Goal: Task Accomplishment & Management: Manage account settings

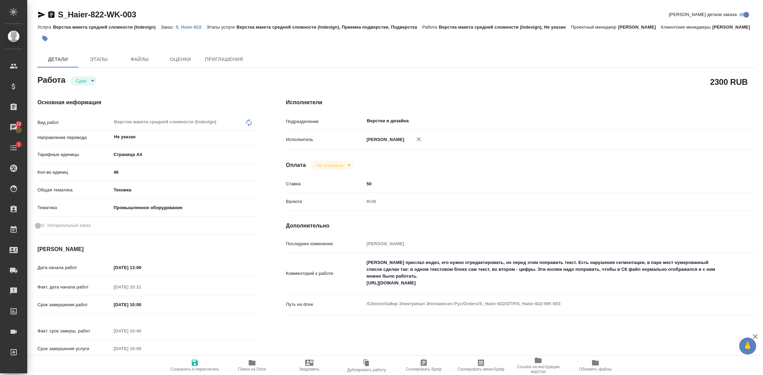
click at [194, 27] on p "S_Haier-822" at bounding box center [190, 27] width 31 height 5
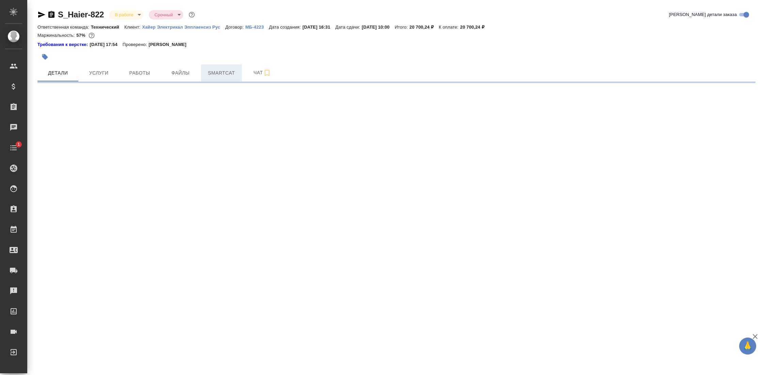
select select "RU"
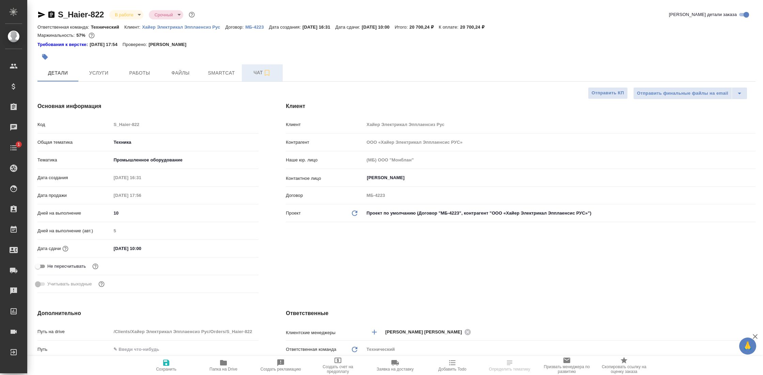
type textarea "x"
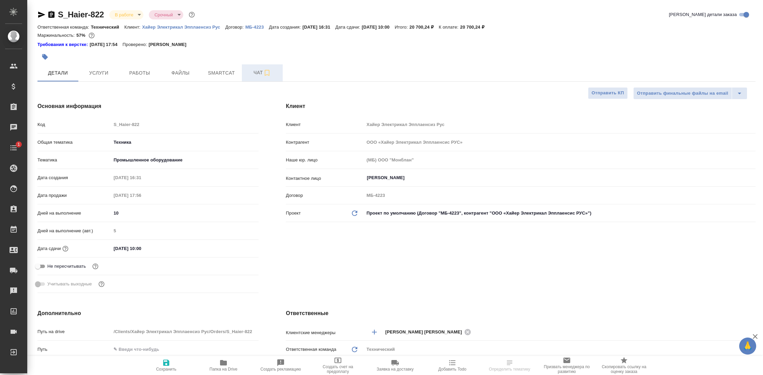
type textarea "x"
type input "[PERSON_NAME] [PERSON_NAME]"
click at [250, 72] on span "Чат" at bounding box center [262, 72] width 33 height 9
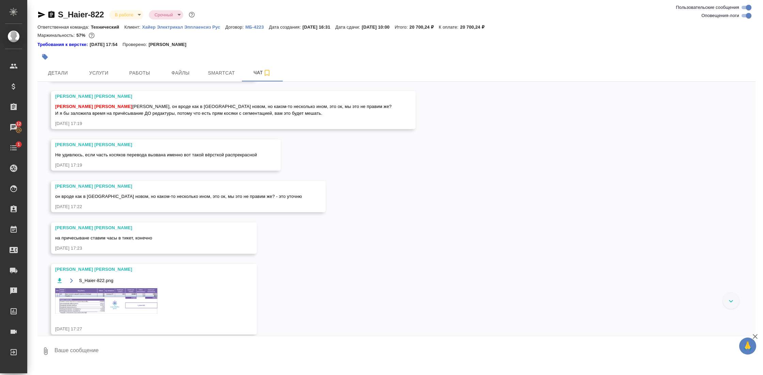
scroll to position [739, 0]
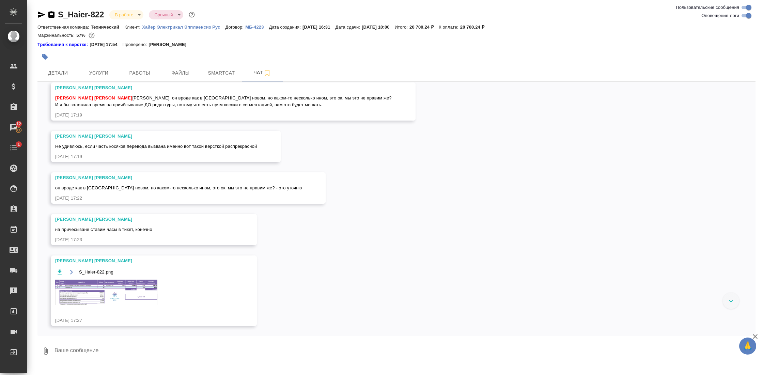
click at [142, 305] on img at bounding box center [106, 293] width 102 height 26
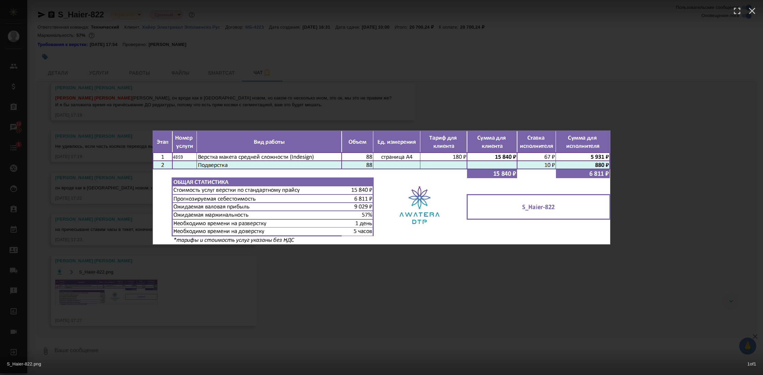
click at [411, 277] on div "S_Haier-822.png 1 of 1" at bounding box center [381, 187] width 763 height 375
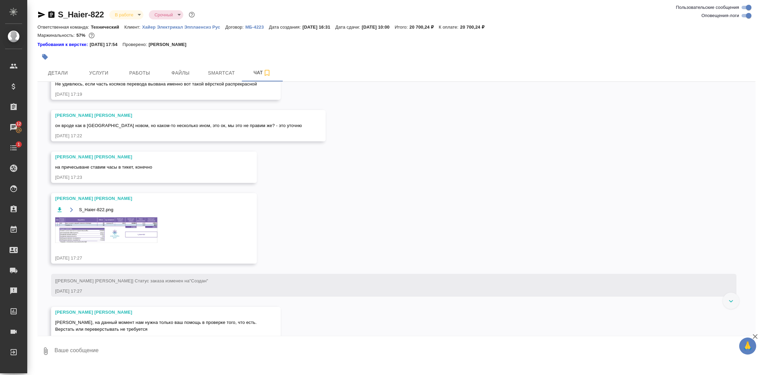
scroll to position [806, 0]
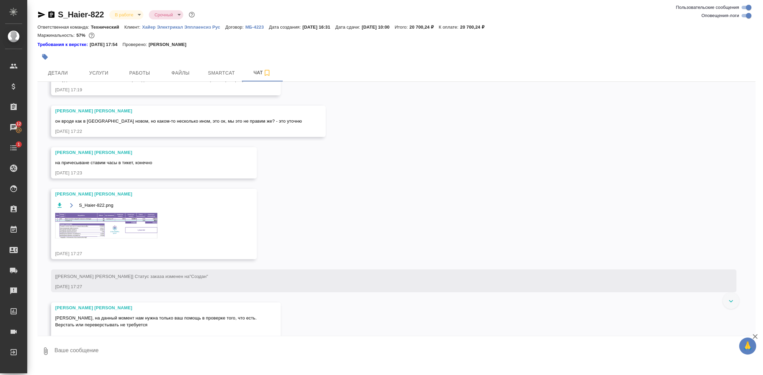
click at [106, 236] on img at bounding box center [106, 226] width 102 height 26
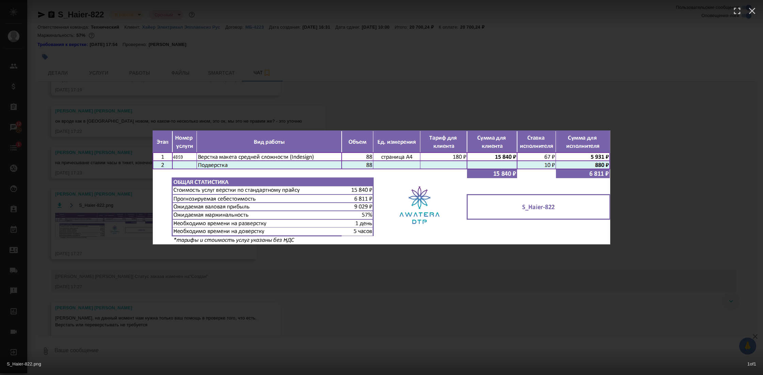
click at [440, 272] on div "S_Haier-822.png 1 of 1" at bounding box center [381, 187] width 763 height 375
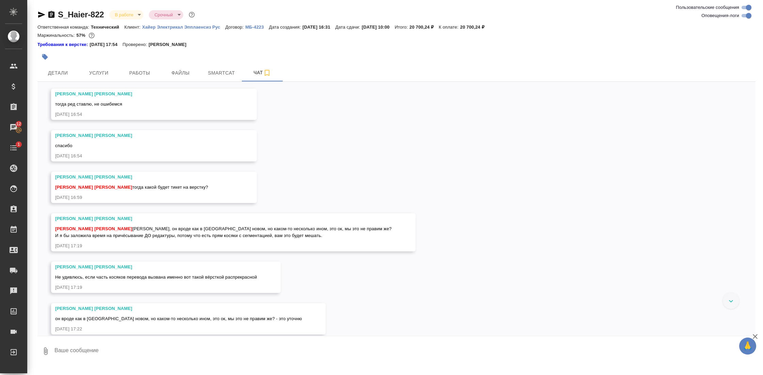
scroll to position [608, 0]
click at [97, 67] on button "Услуги" at bounding box center [98, 72] width 41 height 17
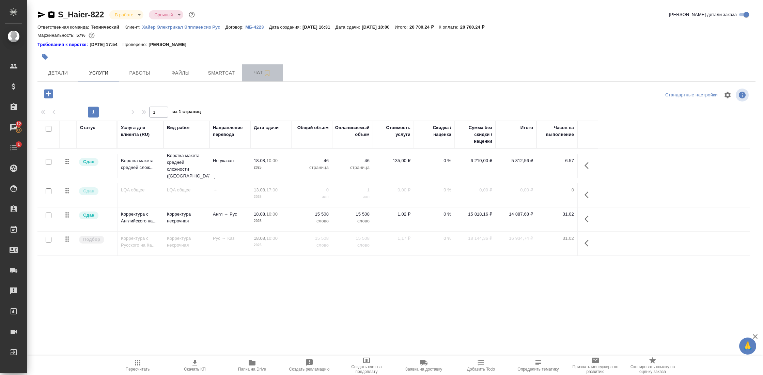
click at [258, 68] on button "Чат" at bounding box center [262, 72] width 41 height 17
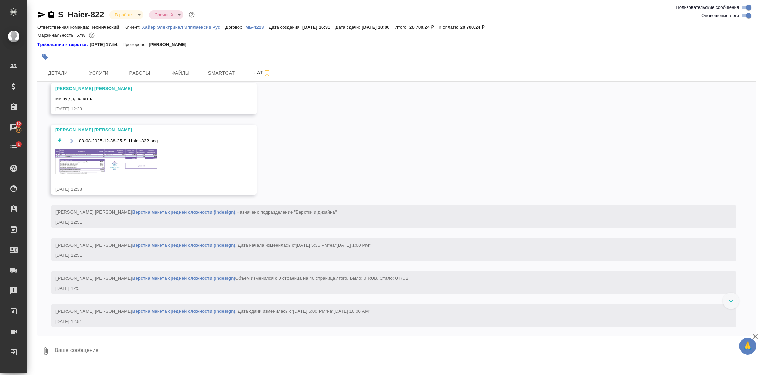
scroll to position [4821, 0]
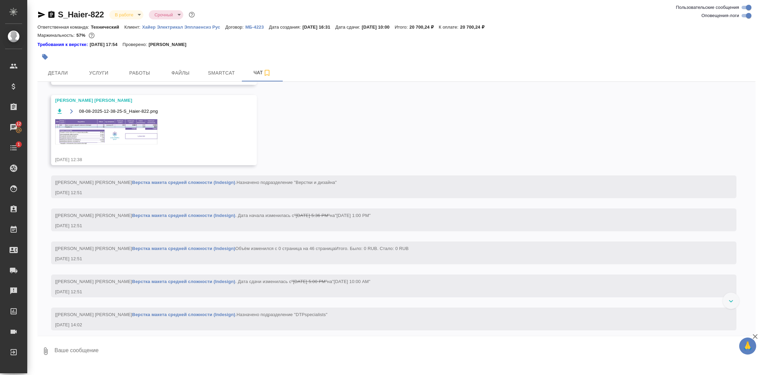
click at [120, 145] on img at bounding box center [106, 132] width 102 height 26
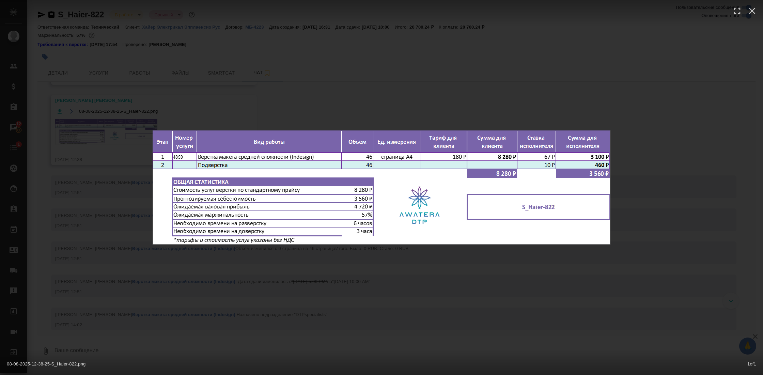
click at [389, 270] on div "08-08-2025-12-38-25-S_Haier-822.png 1 of 1" at bounding box center [381, 187] width 763 height 375
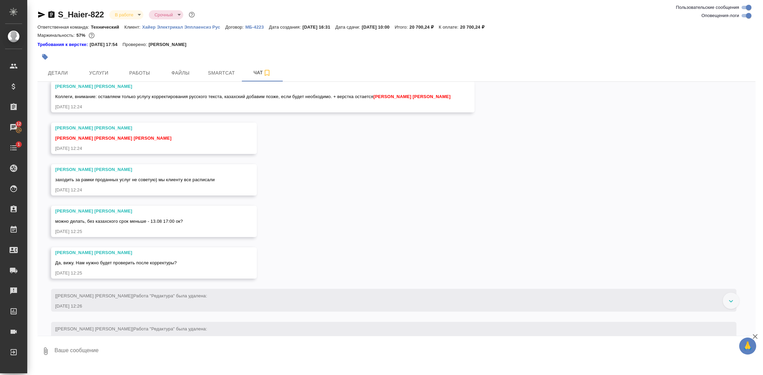
scroll to position [4191, 0]
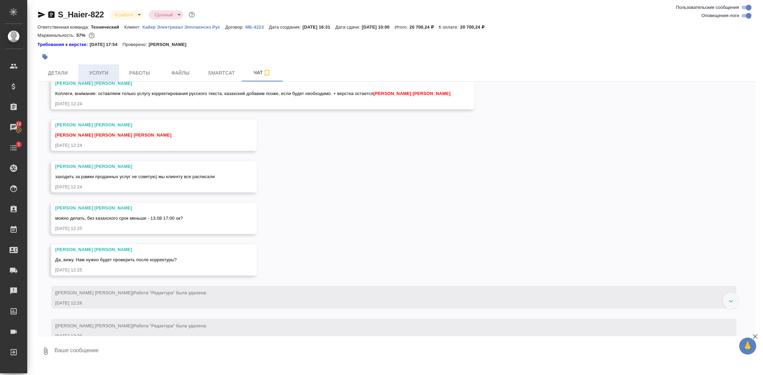
click at [104, 75] on span "Услуги" at bounding box center [98, 73] width 33 height 9
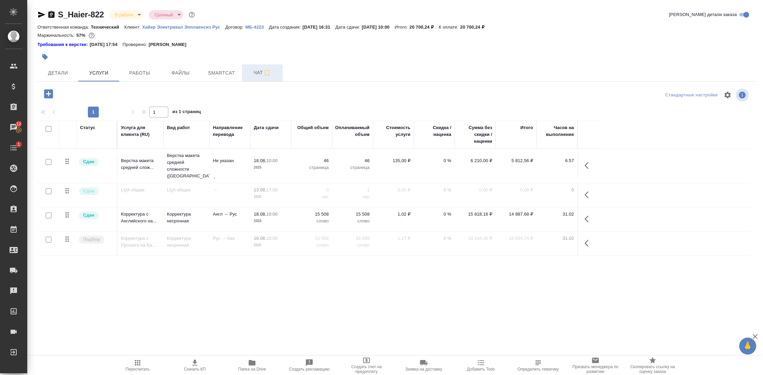
click at [255, 76] on span "Чат" at bounding box center [262, 72] width 33 height 9
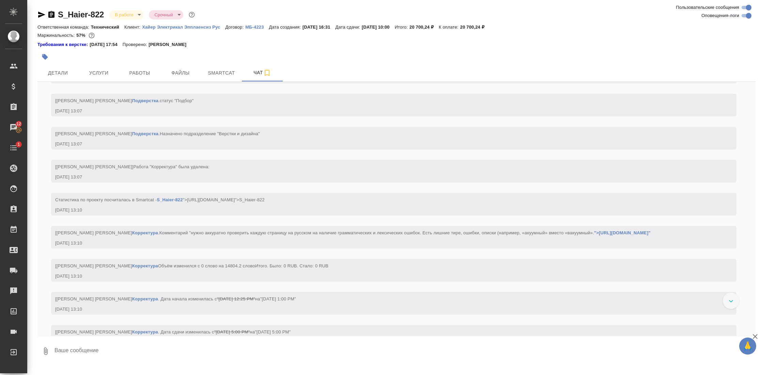
scroll to position [5841, 0]
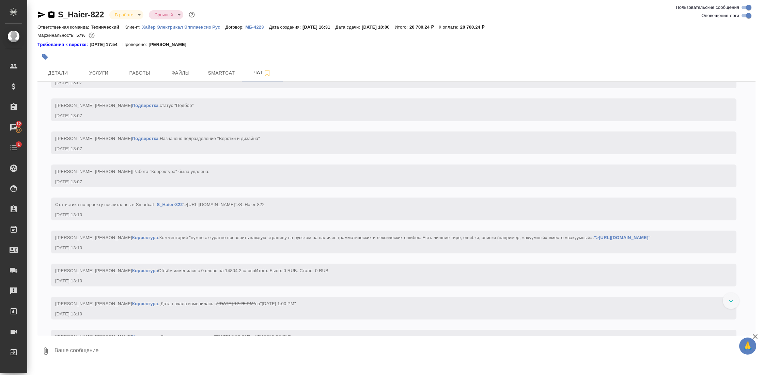
click at [747, 15] on input "Оповещения-логи" at bounding box center [748, 16] width 25 height 8
checkbox input "false"
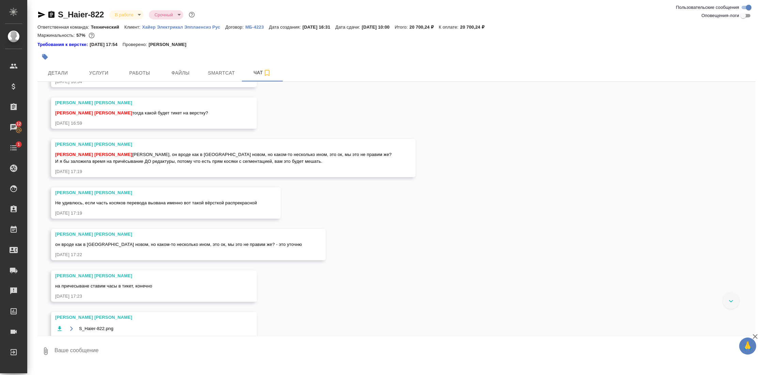
scroll to position [381, 0]
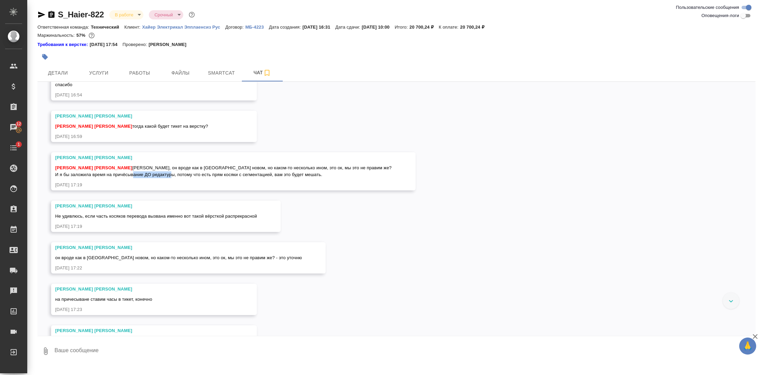
drag, startPoint x: 179, startPoint y: 173, endPoint x: 215, endPoint y: 174, distance: 35.1
click at [215, 174] on span "[PERSON_NAME] [PERSON_NAME], он вроде как в [GEOGRAPHIC_DATA] новом, но каком-т…" at bounding box center [223, 171] width 336 height 12
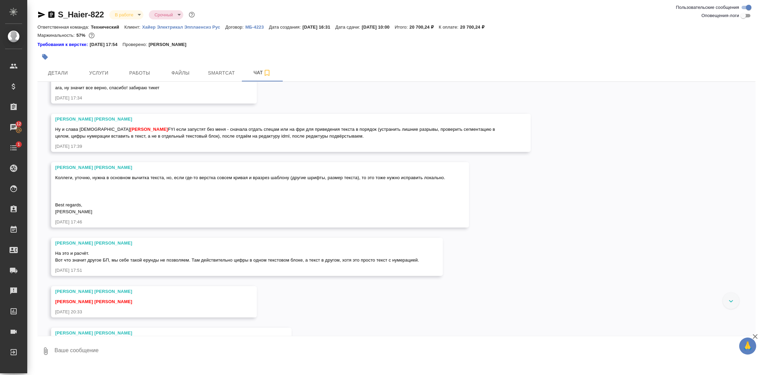
scroll to position [817, 0]
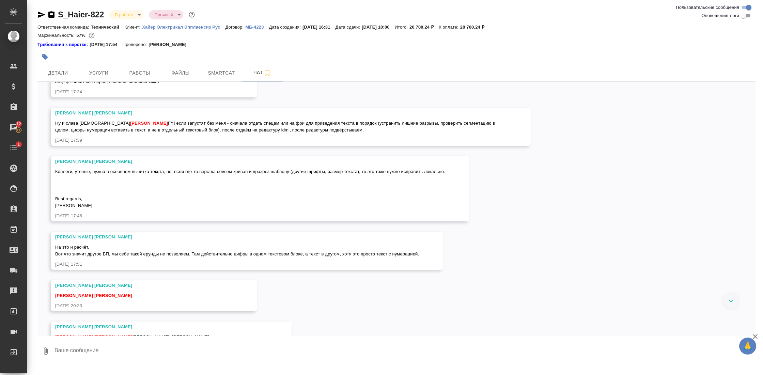
click at [329, 144] on div "[DATE] 17:39" at bounding box center [281, 140] width 452 height 7
